Goal: Information Seeking & Learning: Learn about a topic

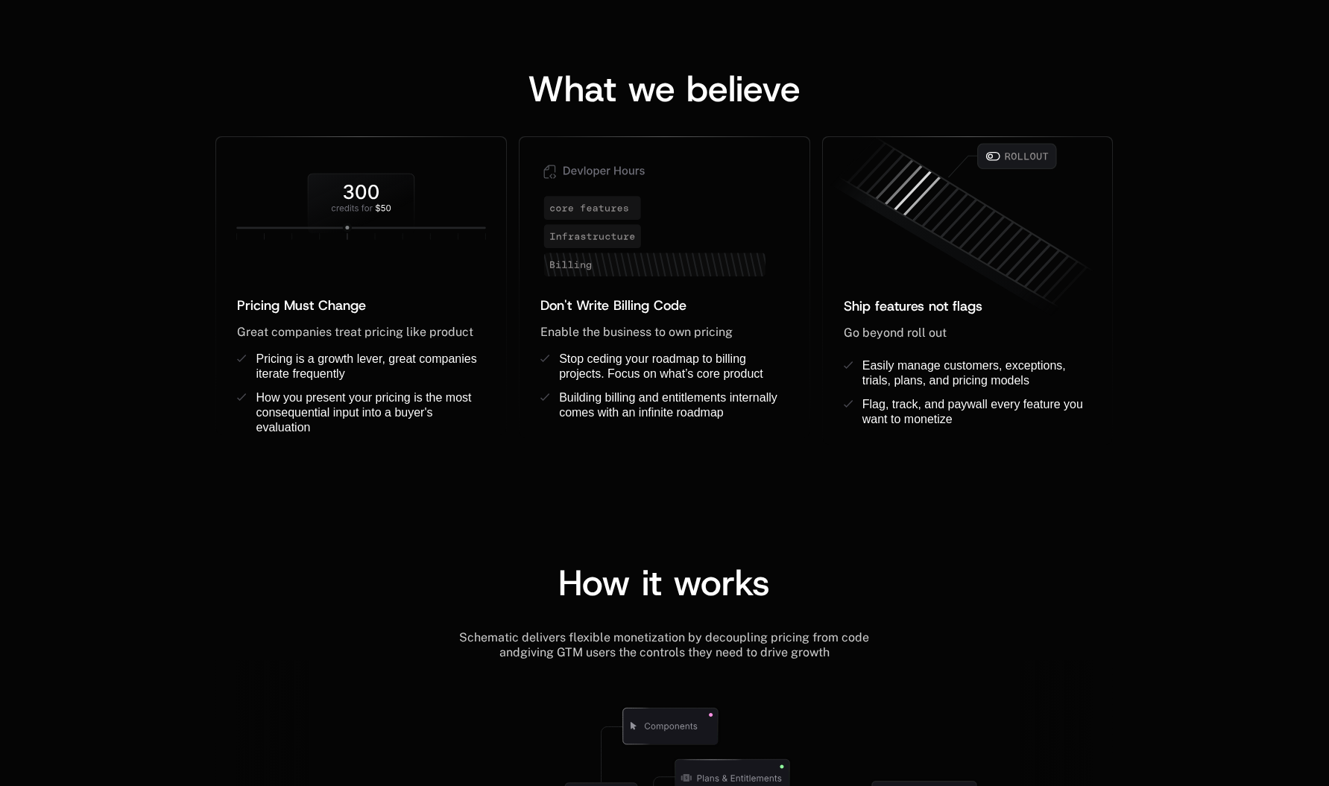
scroll to position [1043, 0]
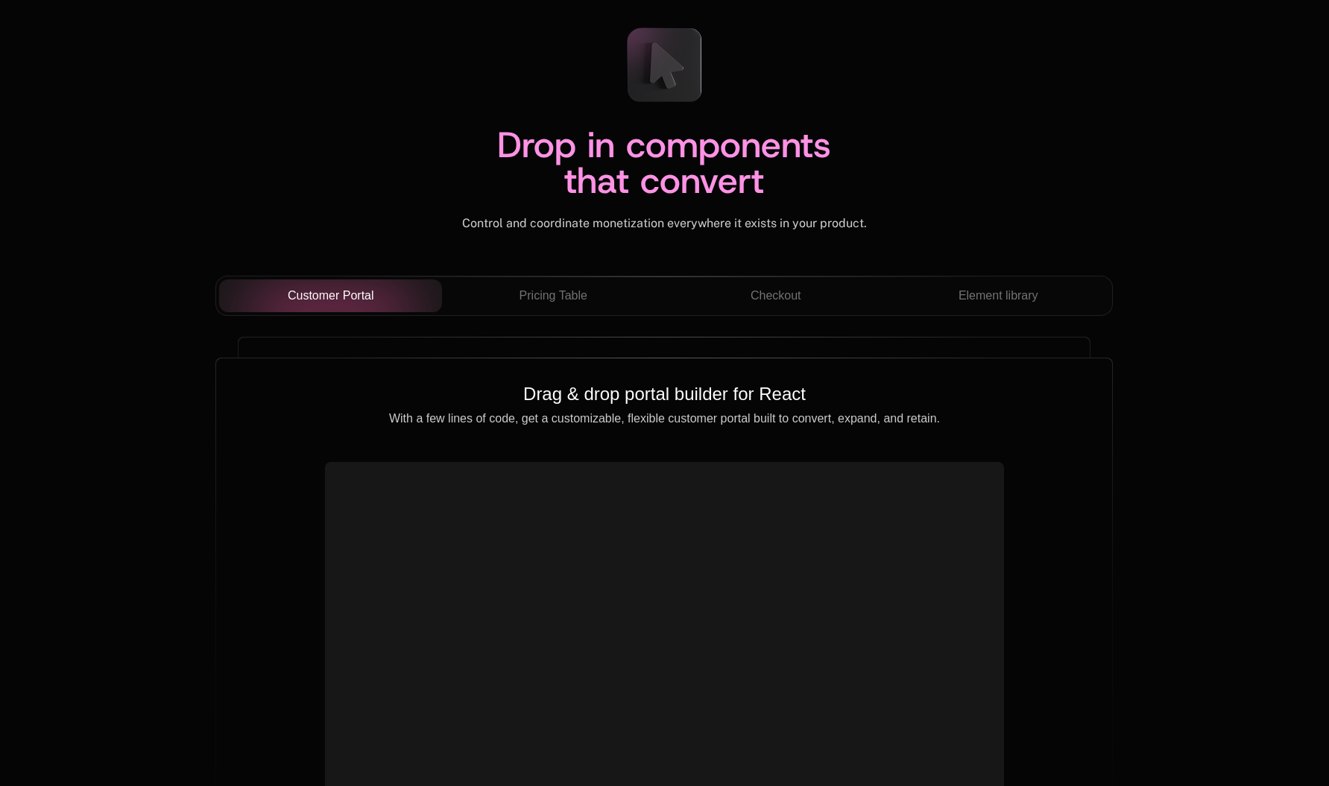
scroll to position [5143, 0]
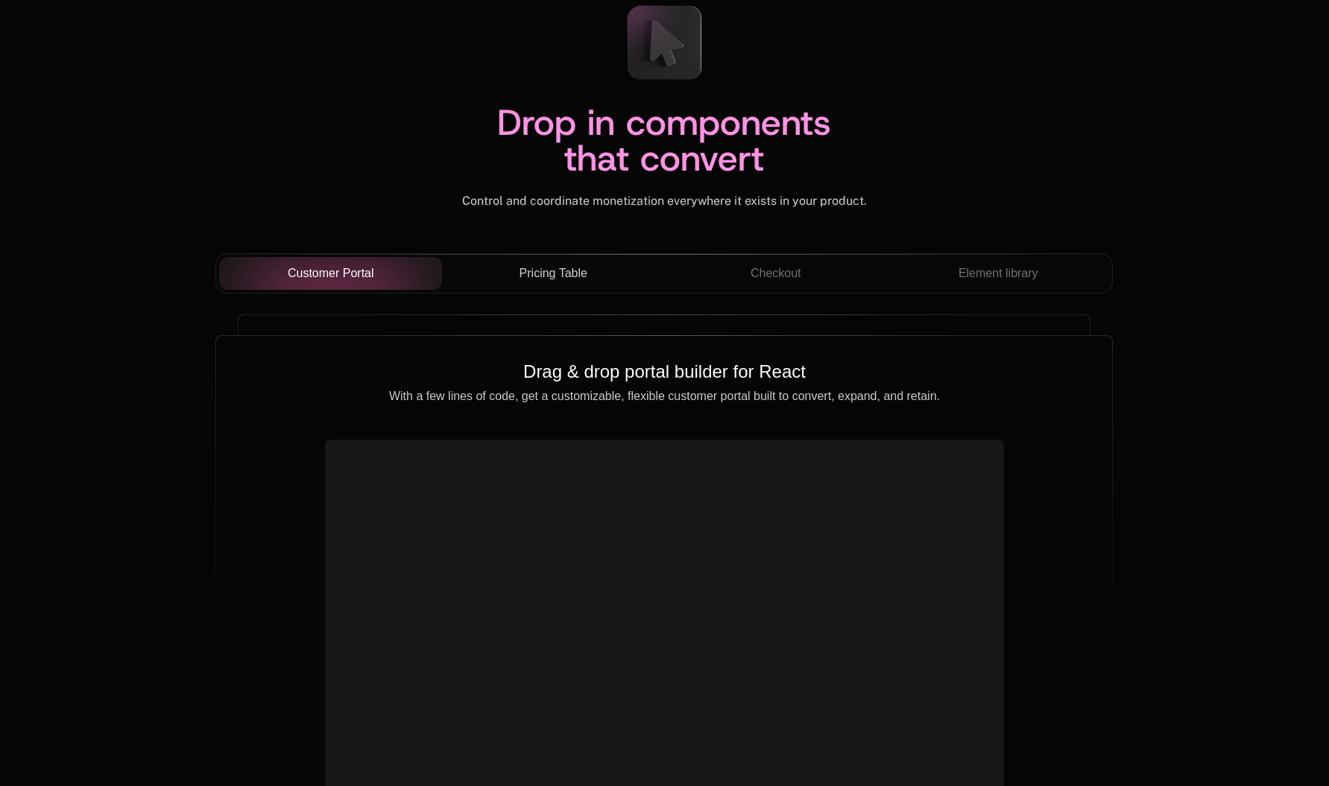
click at [571, 268] on span "Pricing Table" at bounding box center [553, 274] width 68 height 18
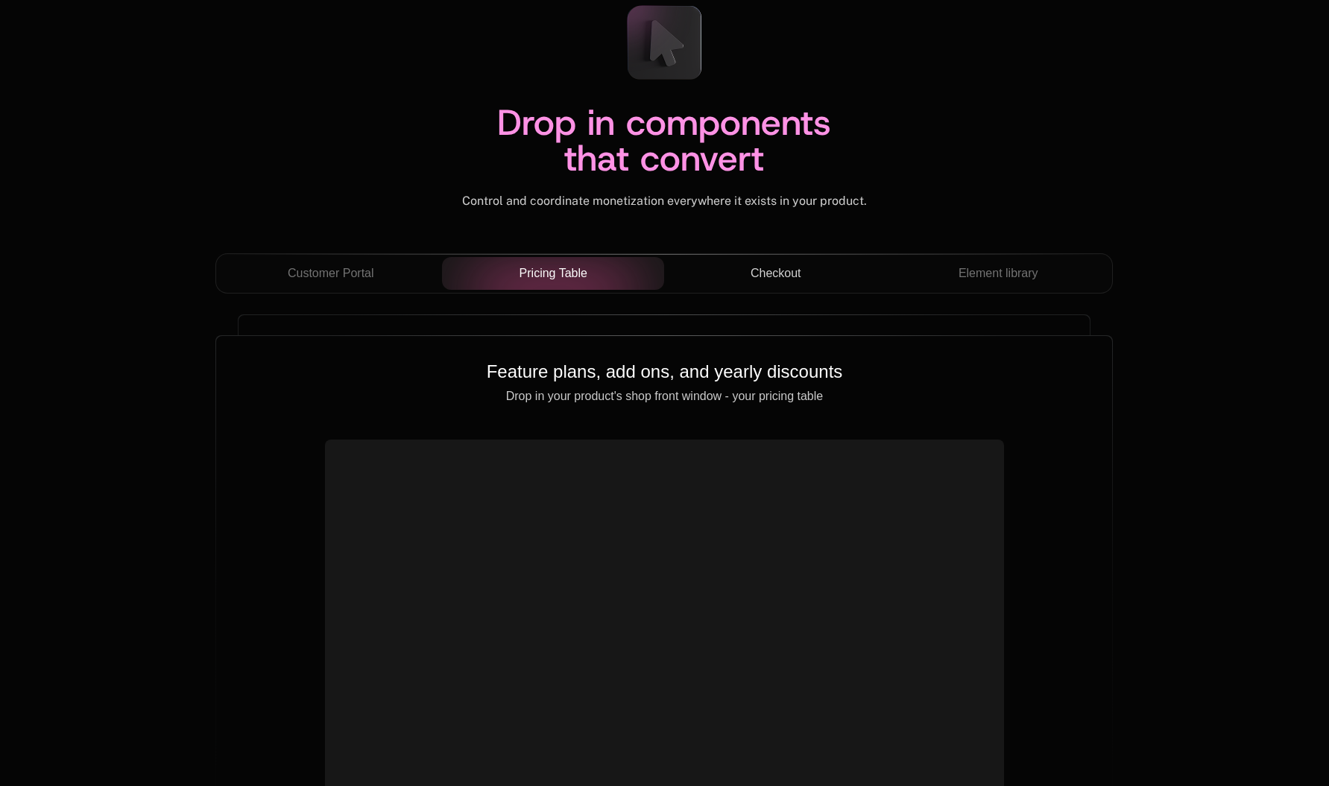
click at [799, 276] on span "Checkout" at bounding box center [776, 274] width 51 height 18
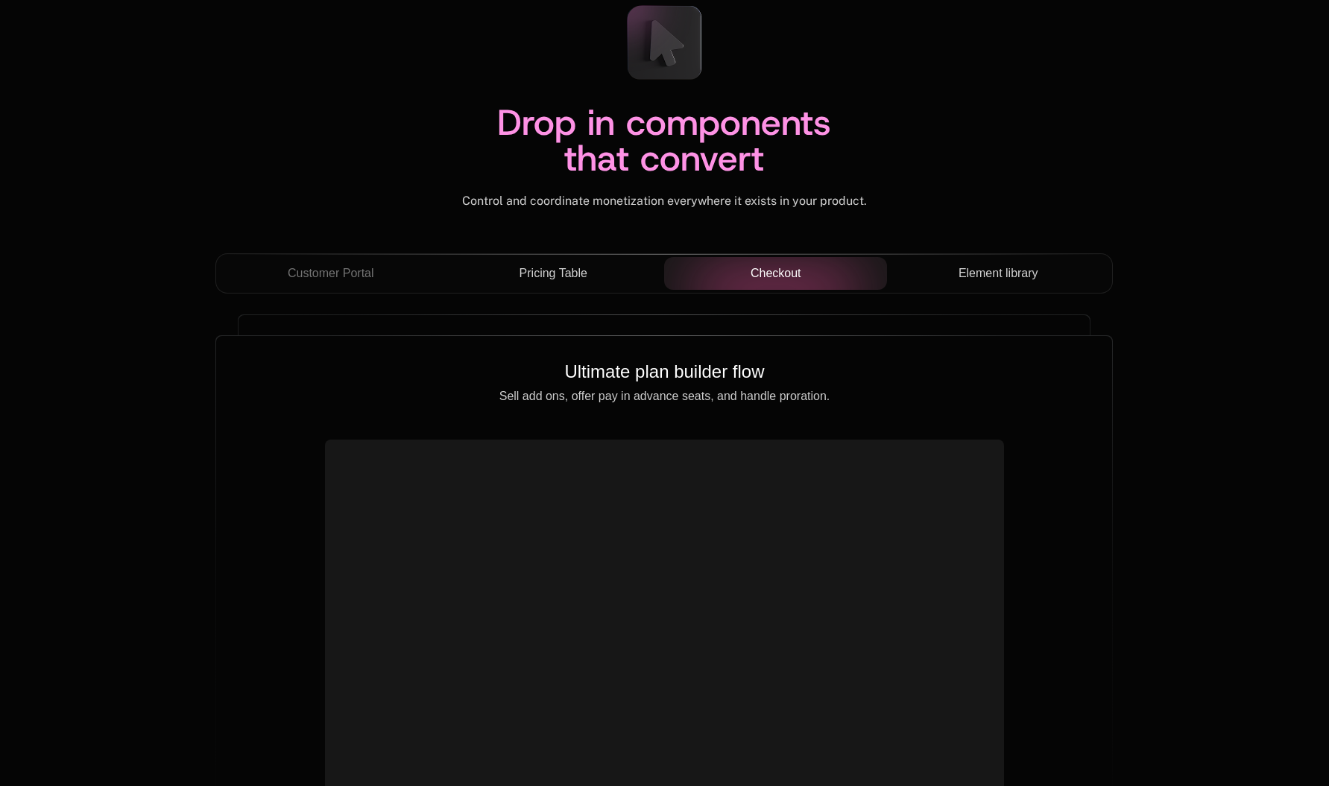
click at [968, 279] on span "Element library" at bounding box center [998, 274] width 80 height 18
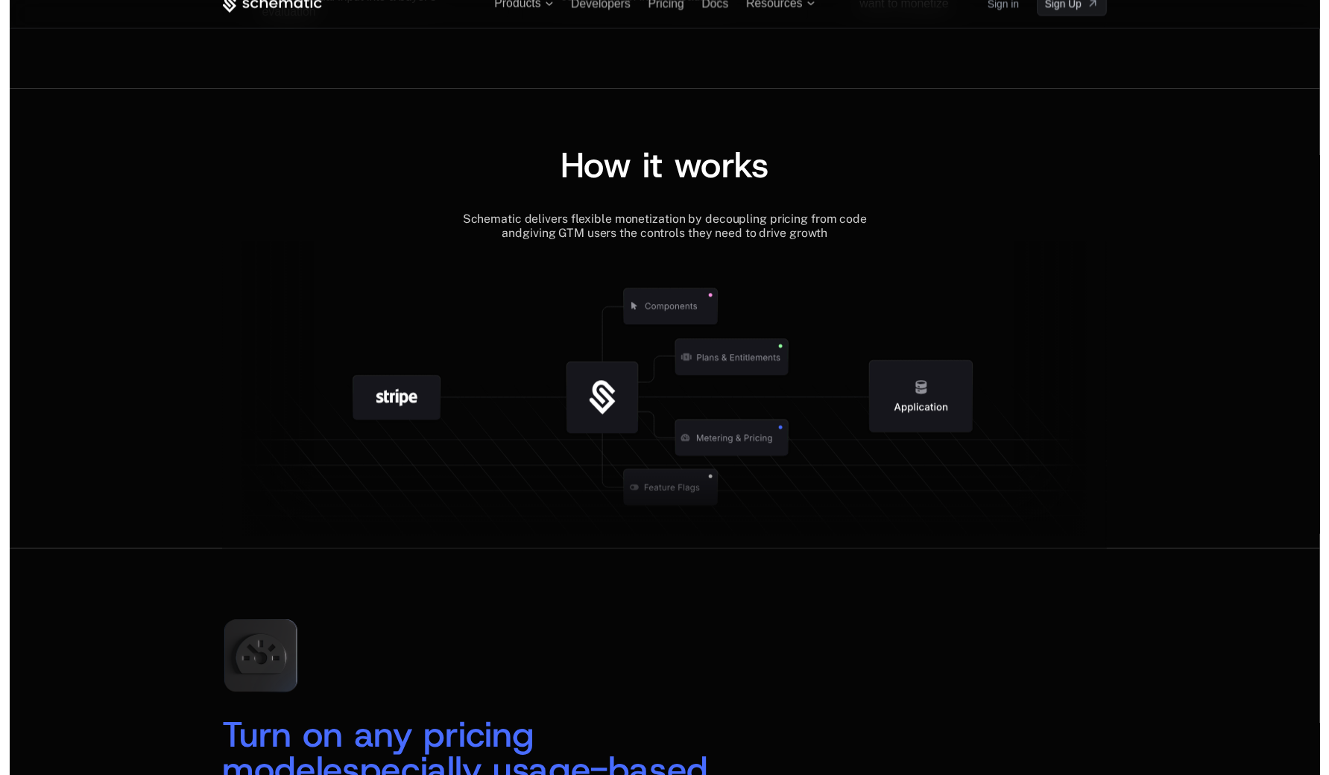
scroll to position [0, 0]
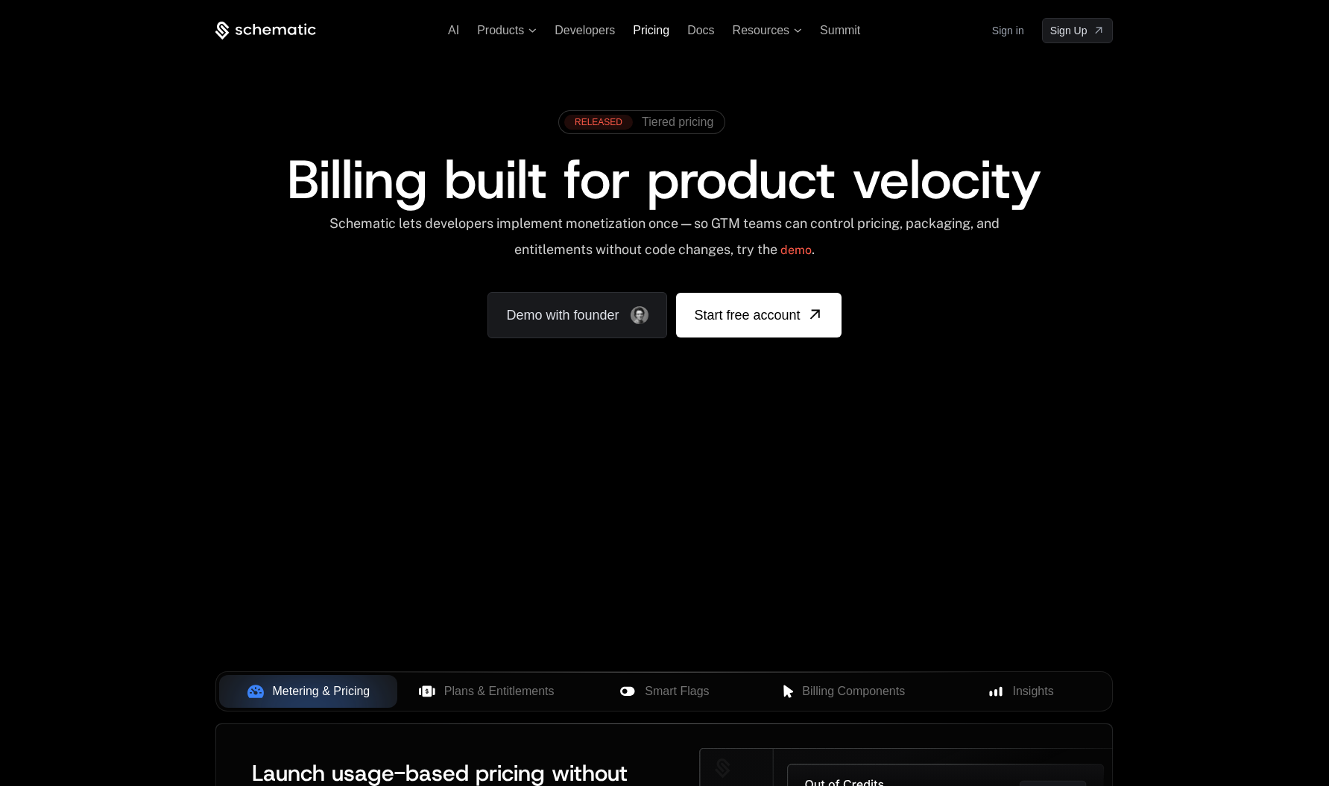
click at [644, 37] on div "Pricing" at bounding box center [651, 30] width 37 height 13
click at [651, 30] on span "Pricing" at bounding box center [651, 30] width 37 height 13
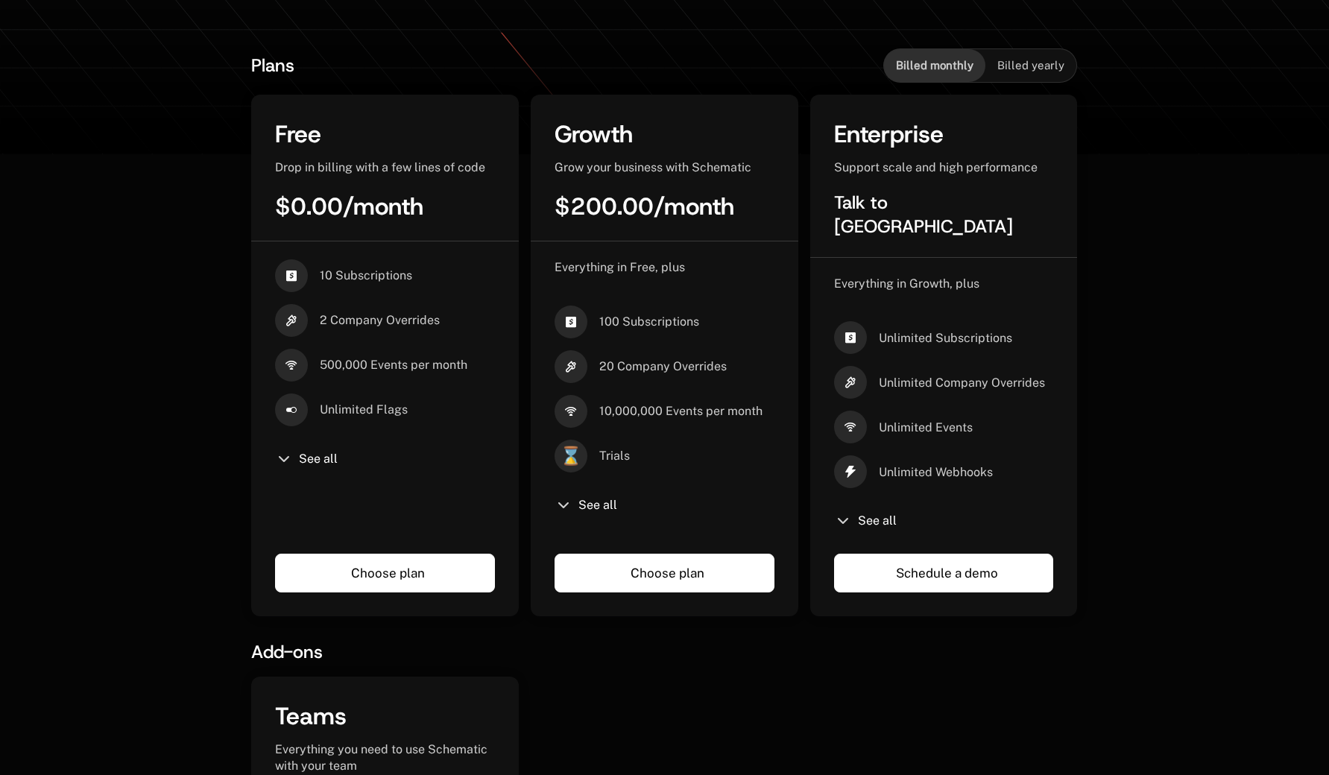
scroll to position [254, 0]
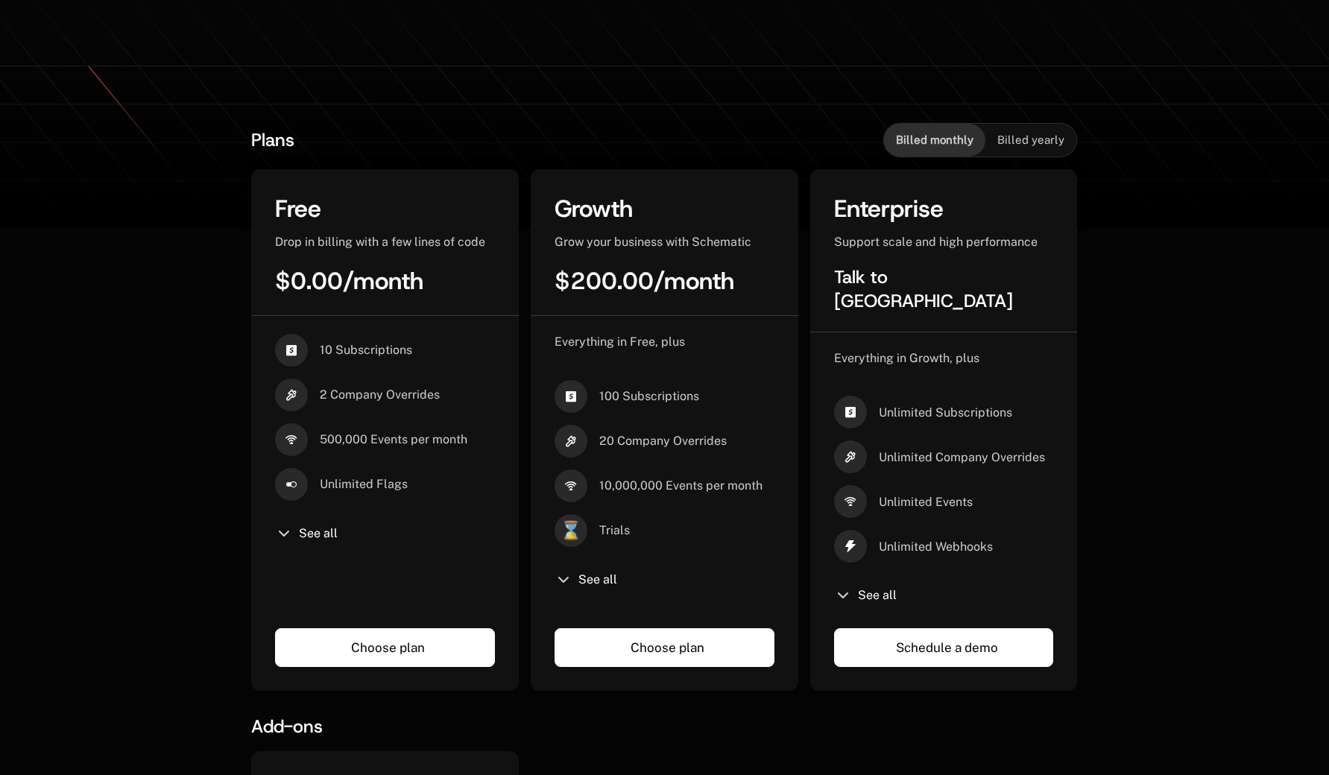
click at [1036, 126] on div "Billed yearly" at bounding box center [1030, 140] width 91 height 33
click at [941, 136] on span "Billed monthly" at bounding box center [935, 140] width 78 height 15
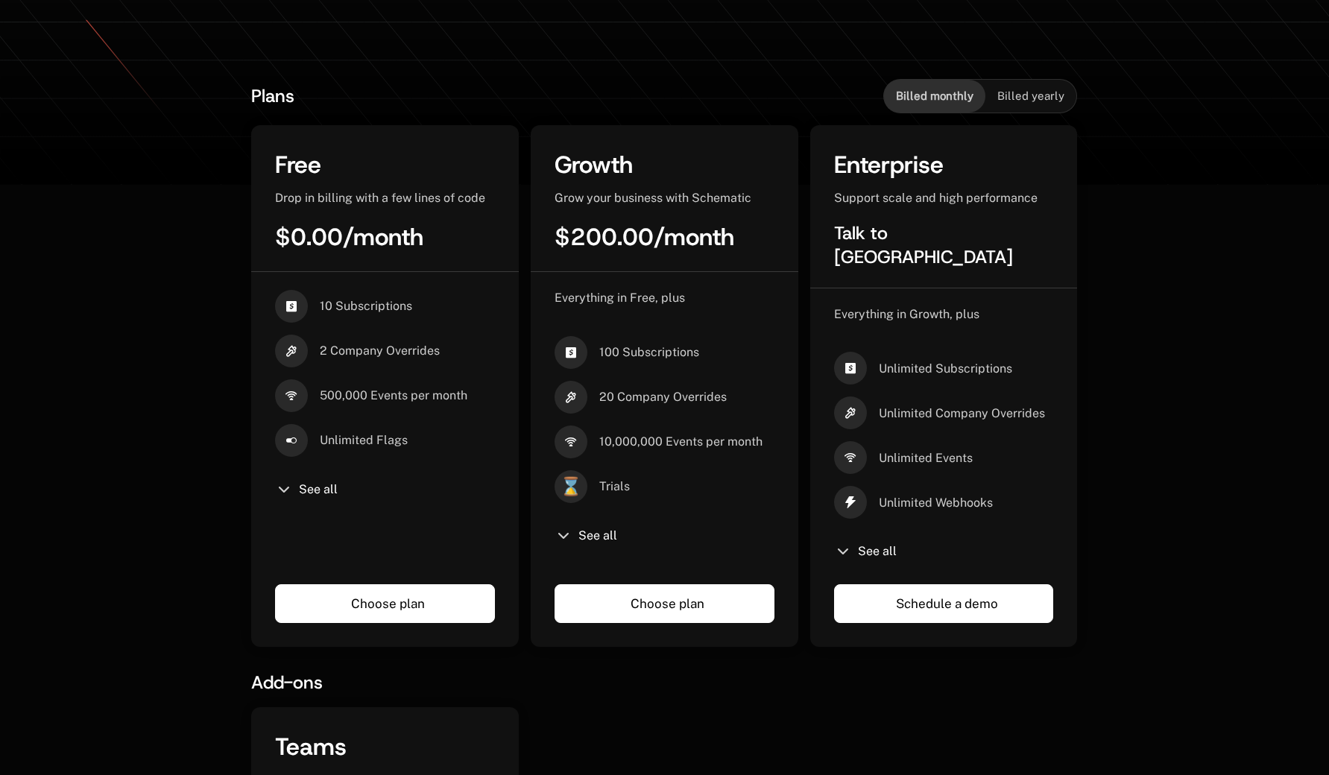
scroll to position [224, 0]
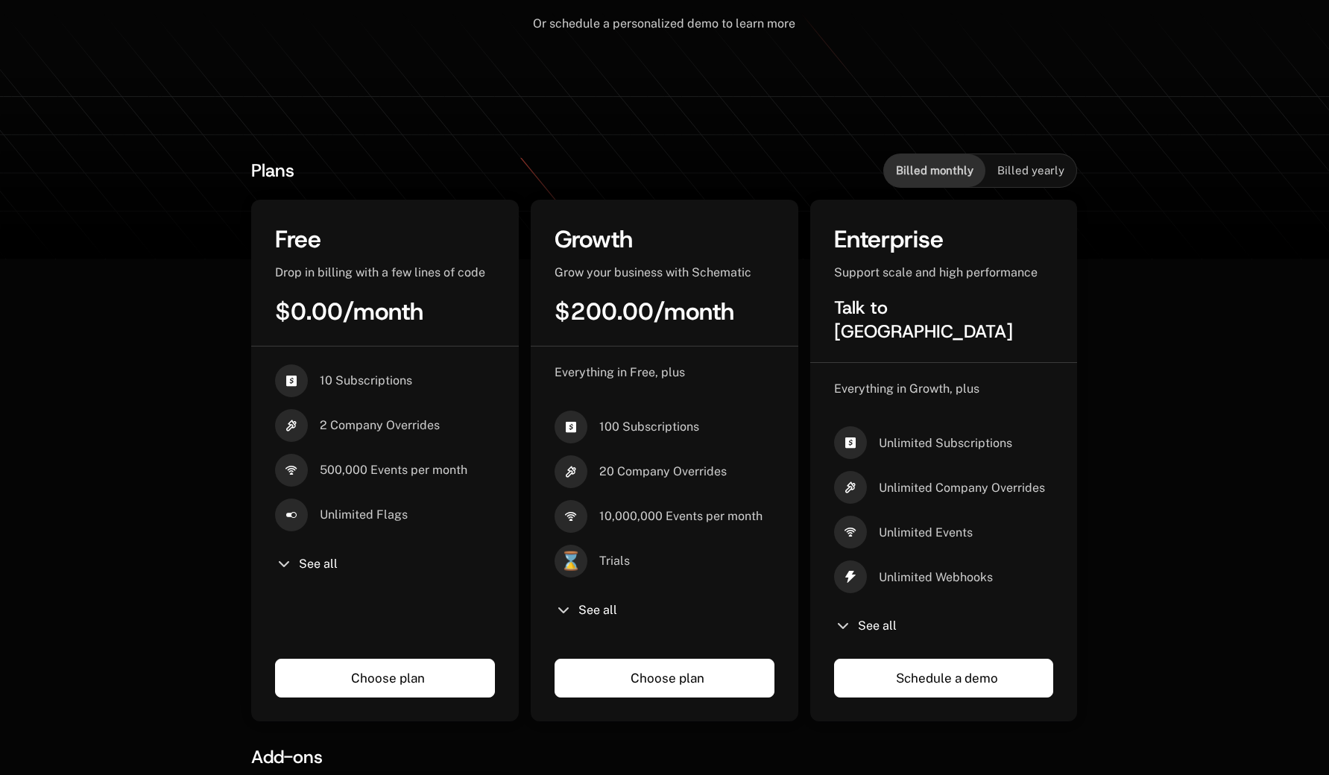
click at [145, 217] on div "Plans Billed monthly Billed yearly Free Drop in billing with a few lines of cod…" at bounding box center [664, 680] width 1329 height 1134
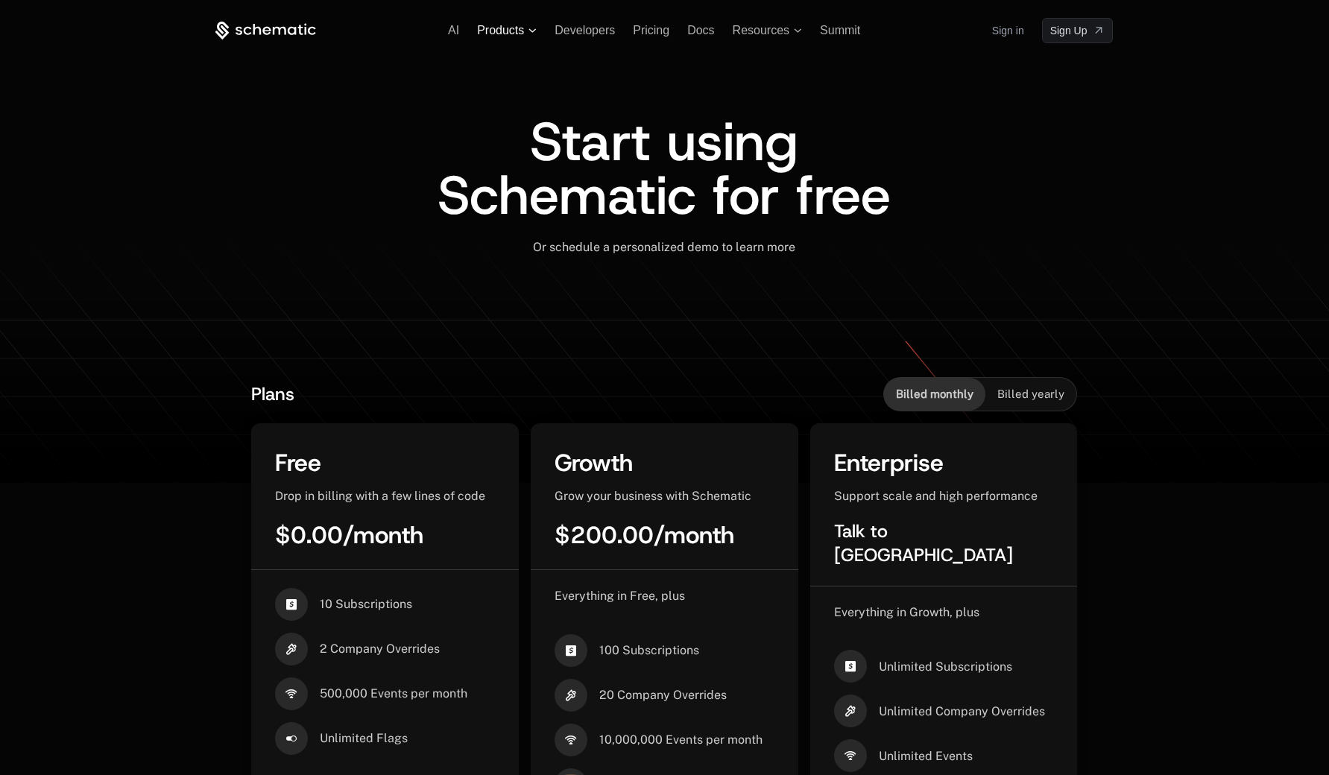
click at [505, 27] on span "Products" at bounding box center [500, 30] width 47 height 13
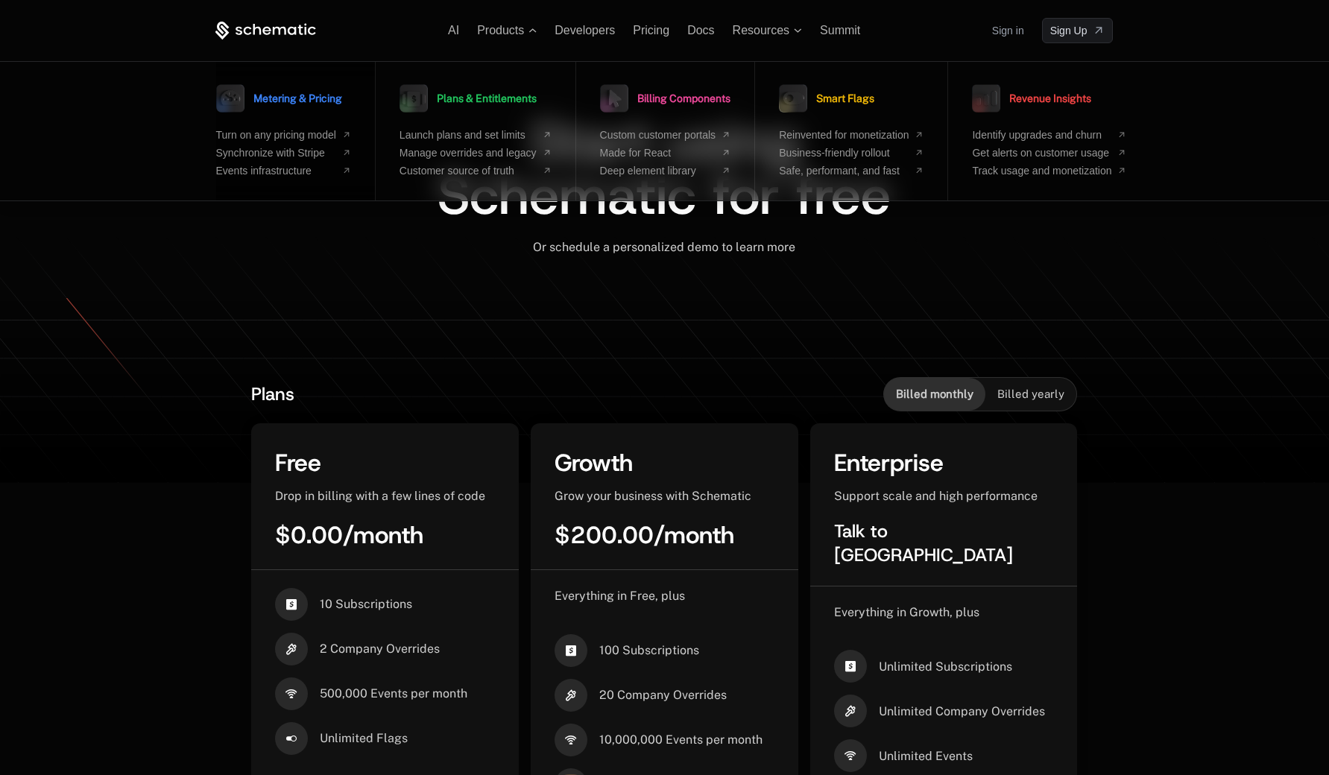
click at [298, 99] on span "Metering & Pricing" at bounding box center [297, 98] width 89 height 10
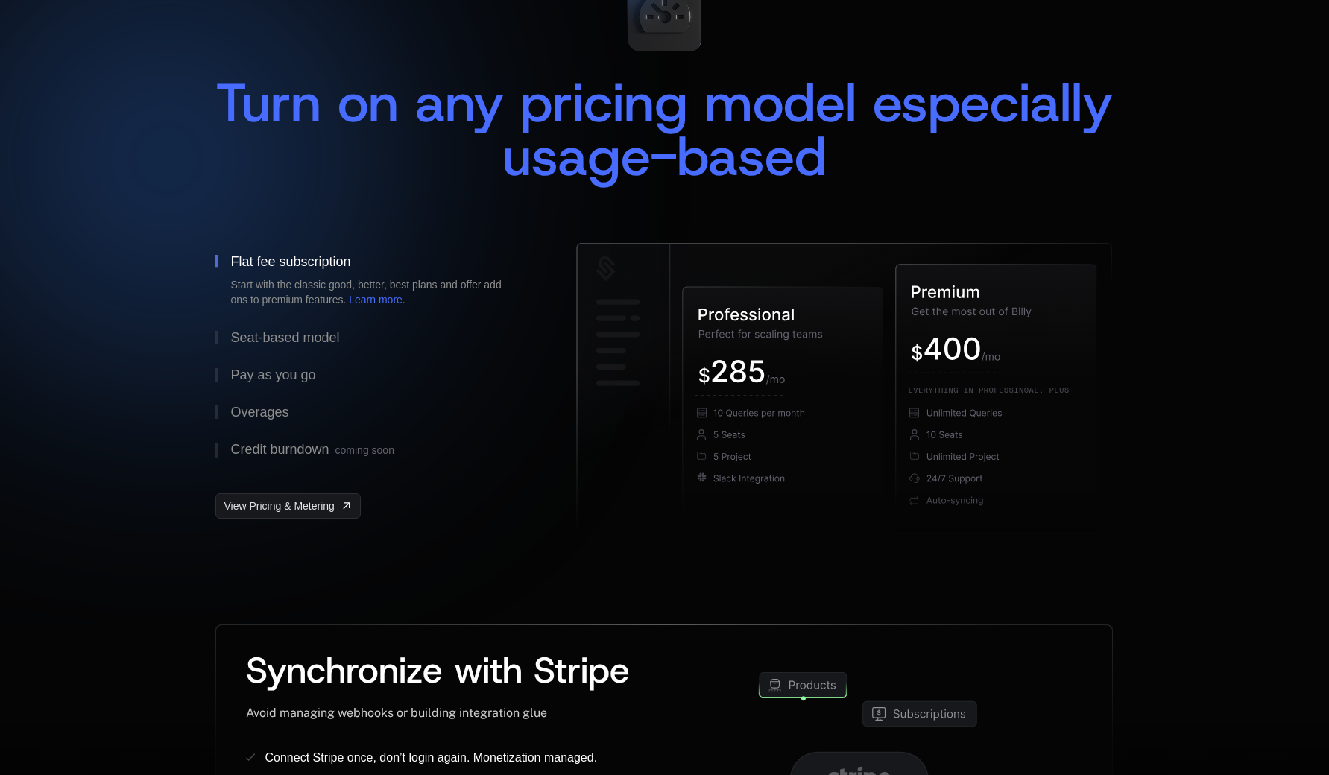
scroll to position [75, 0]
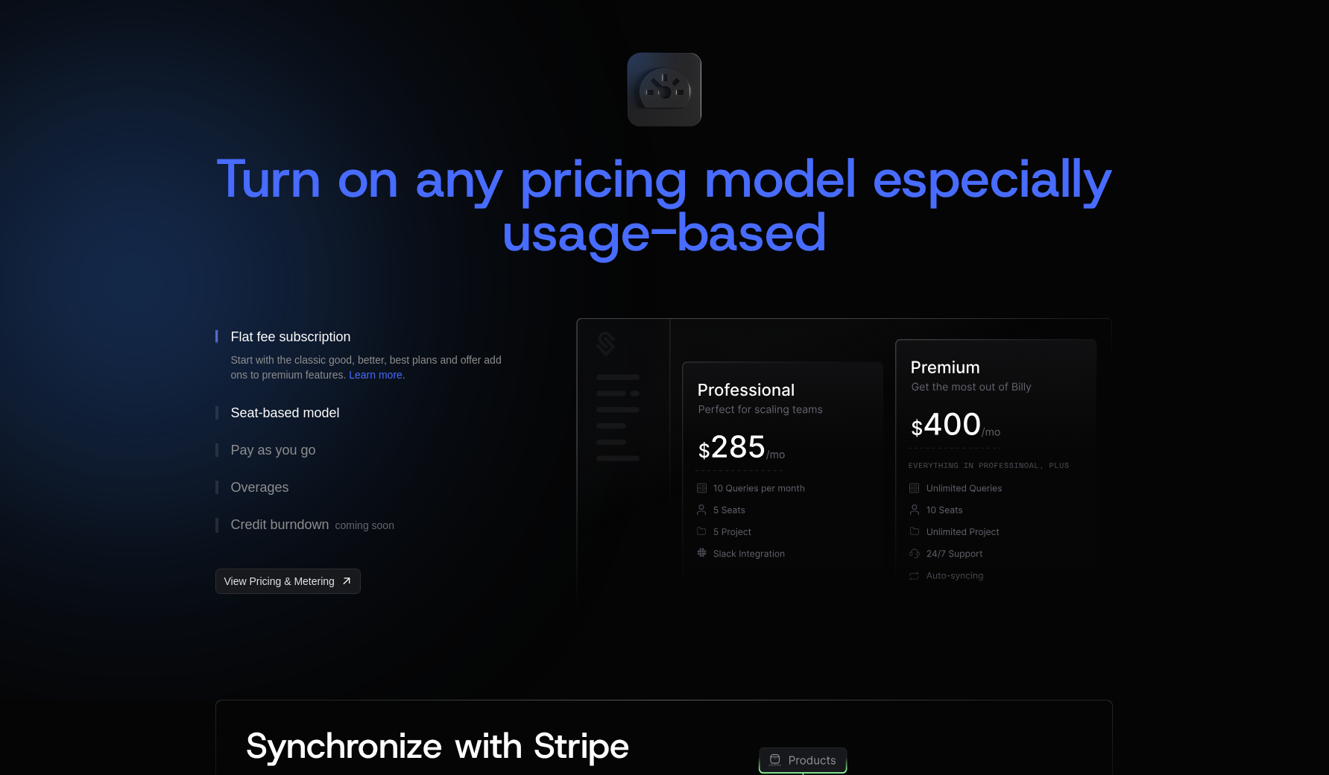
click at [283, 404] on button "Seat-based model" at bounding box center [371, 412] width 313 height 37
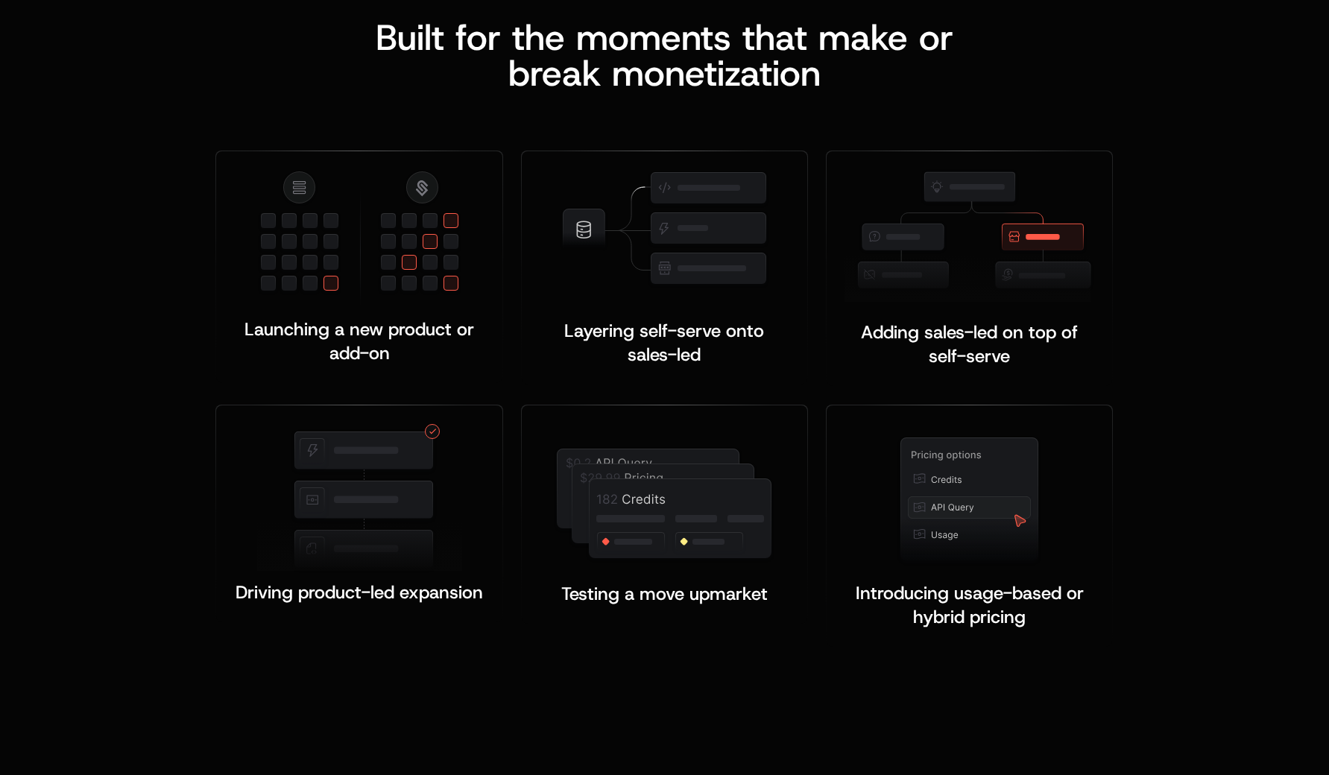
scroll to position [2012, 0]
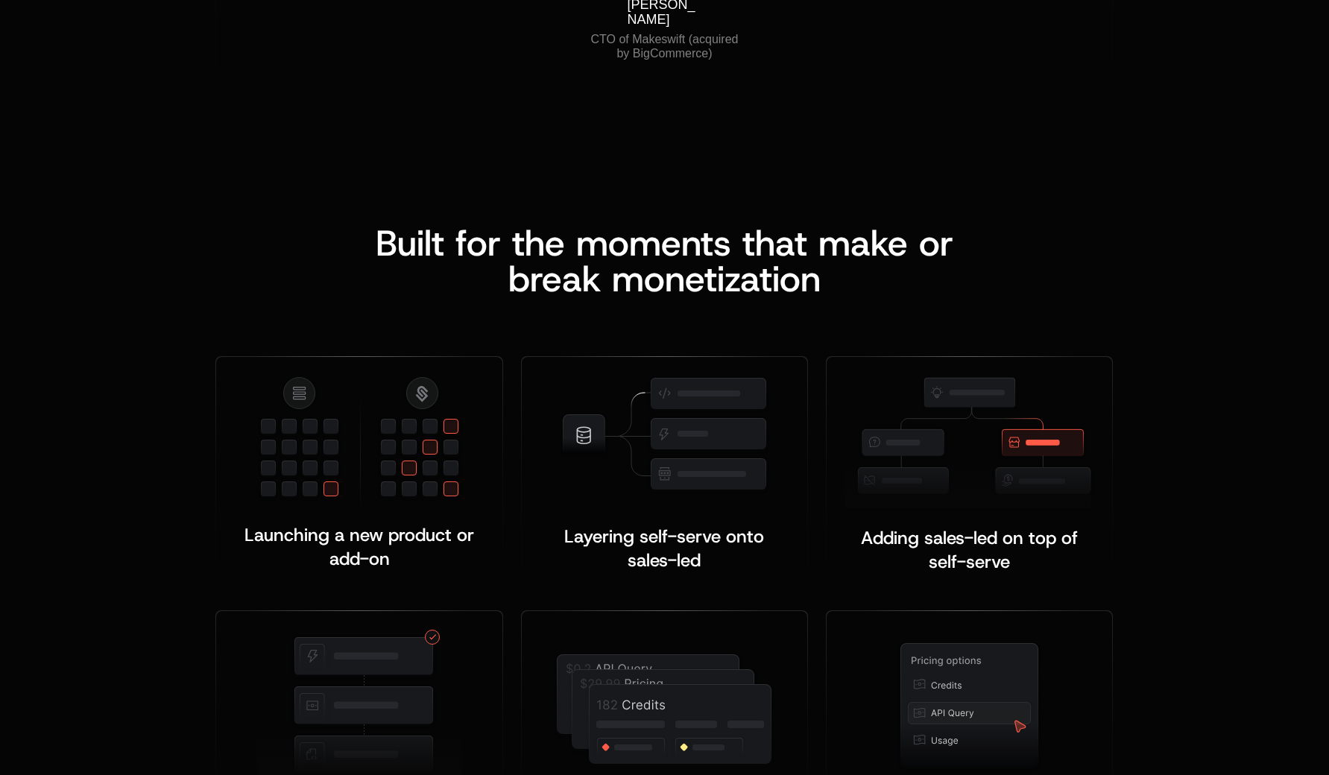
scroll to position [2012, 0]
